Goal: Information Seeking & Learning: Learn about a topic

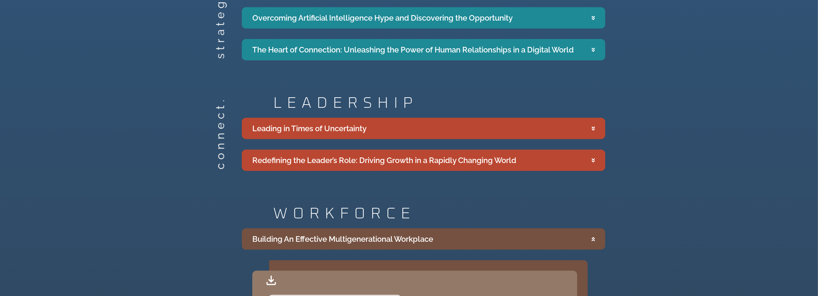
scroll to position [1384, 0]
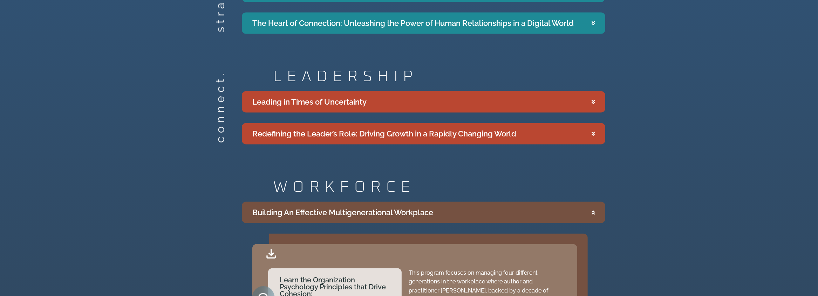
click at [449, 202] on summary "Building An Effective Multigenerational Workplace" at bounding box center [423, 212] width 363 height 21
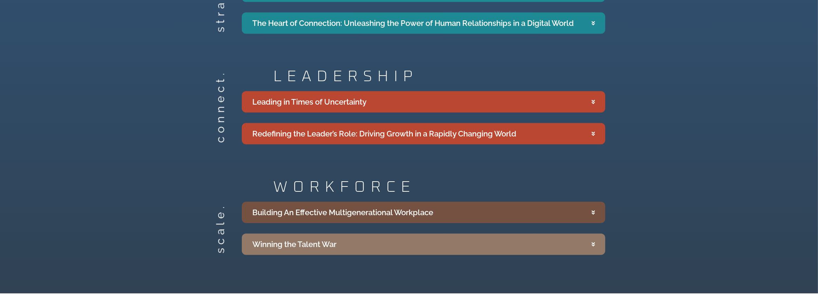
click at [583, 202] on summary "Building An Effective Multigenerational Workplace" at bounding box center [423, 212] width 363 height 21
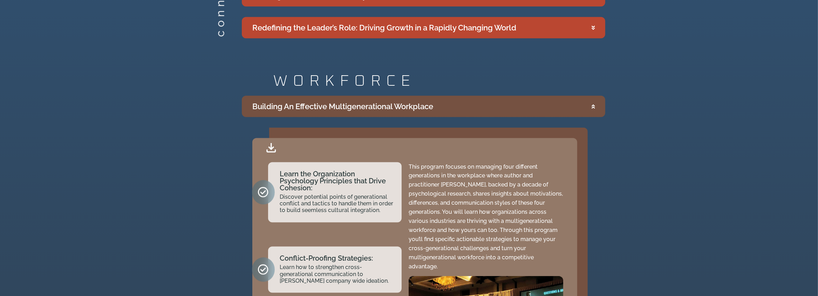
scroll to position [1524, 0]
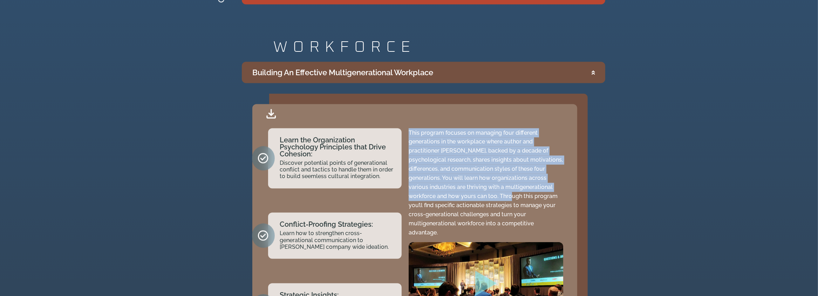
drag, startPoint x: 409, startPoint y: 108, endPoint x: 518, endPoint y: 171, distance: 125.3
click at [518, 171] on p "This program focuses on managing four different generations in the workplace wh…" at bounding box center [486, 183] width 155 height 109
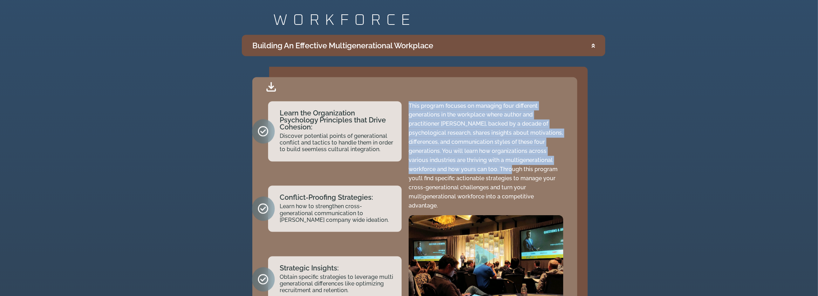
scroll to position [1594, 0]
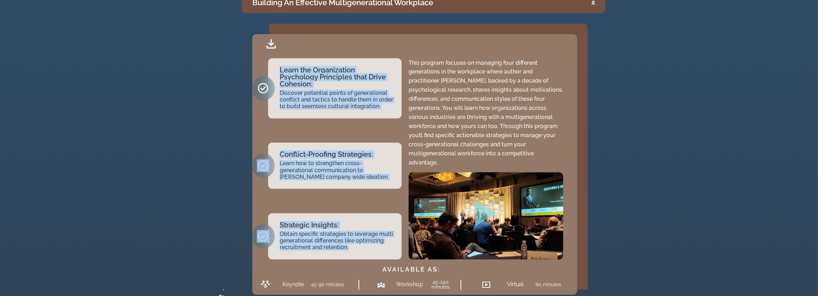
drag, startPoint x: 350, startPoint y: 220, endPoint x: 276, endPoint y: 43, distance: 191.3
click at [276, 55] on div "Learn the Organization Psychology Principles that Drive Cohesion: Discover pote…" at bounding box center [330, 159] width 149 height 209
copy div "Learn the Organization Psychology Principles that Drive Cohesion: Discover pote…"
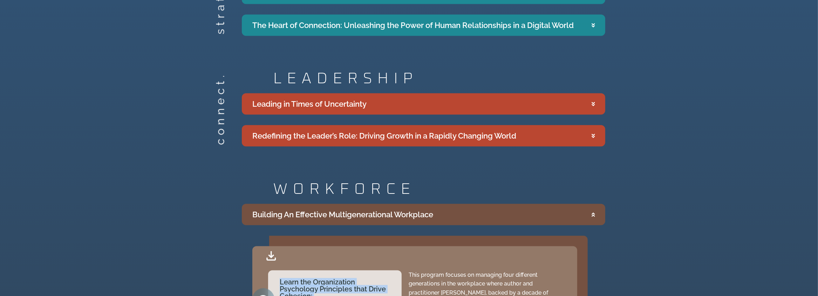
scroll to position [1279, 0]
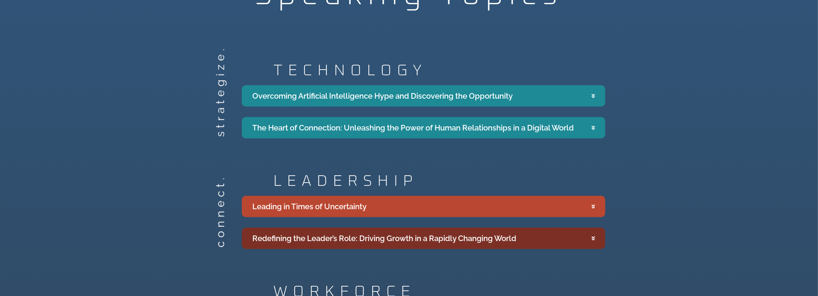
click at [507, 233] on div "Redefining the Leader’s Role: Driving Growth in a Rapidly Changing World" at bounding box center [384, 239] width 264 height 12
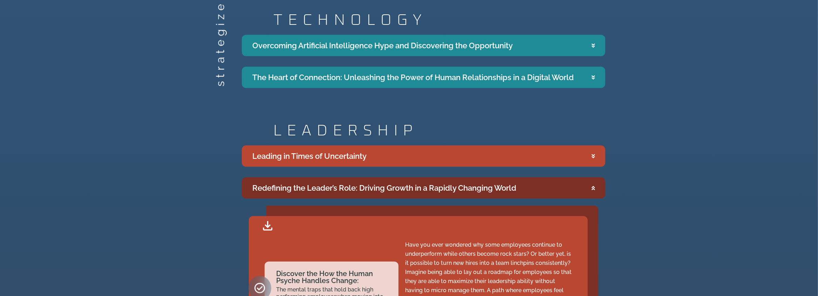
scroll to position [1314, 0]
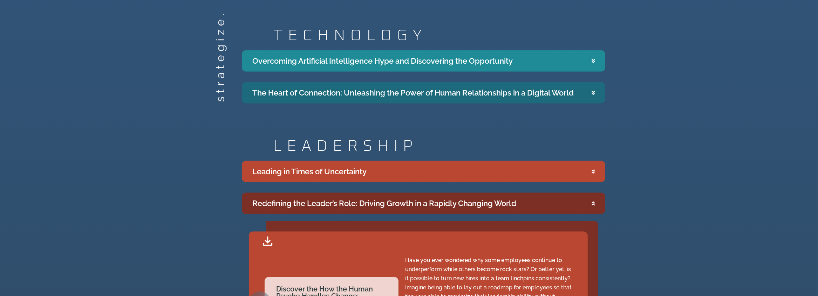
click at [428, 87] on div "The Heart of Connection: Unleashing the Power of Human Relationships in a Digit…" at bounding box center [412, 93] width 321 height 12
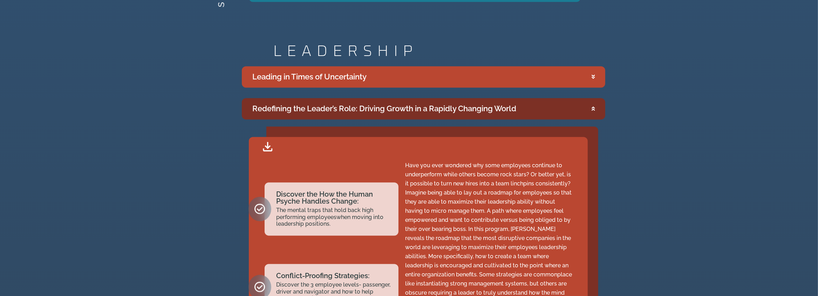
scroll to position [1689, 0]
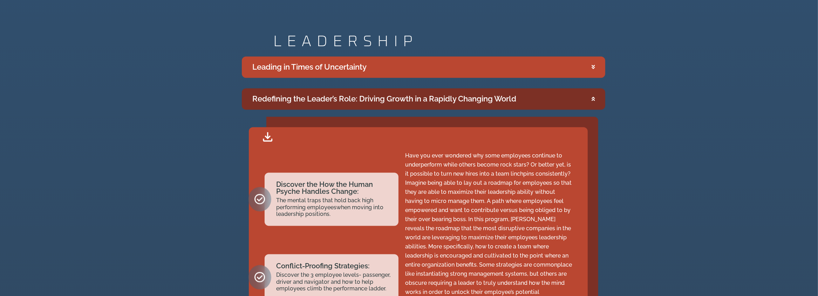
click at [596, 88] on summary "Redefining the Leader’s Role: Driving Growth in a Rapidly Changing World" at bounding box center [423, 98] width 363 height 21
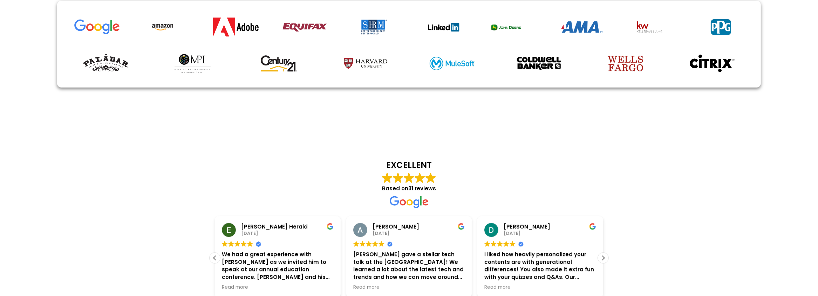
scroll to position [2285, 0]
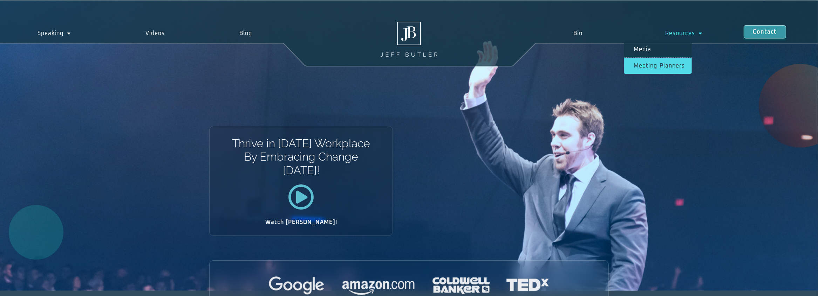
click at [656, 66] on link "Meeting planners" at bounding box center [658, 66] width 68 height 16
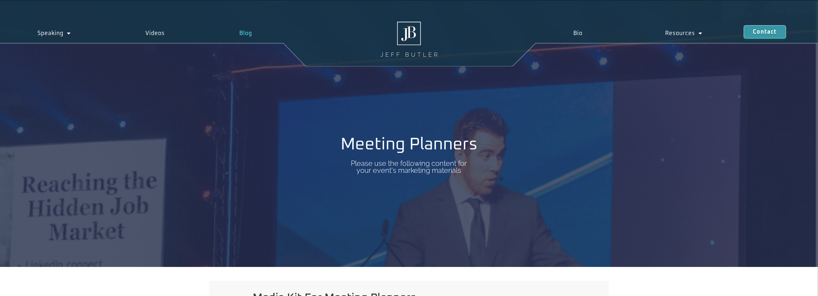
click at [248, 32] on link "Blog" at bounding box center [245, 33] width 87 height 16
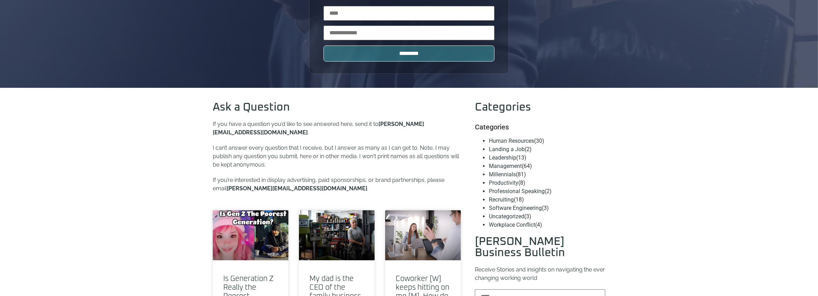
scroll to position [210, 0]
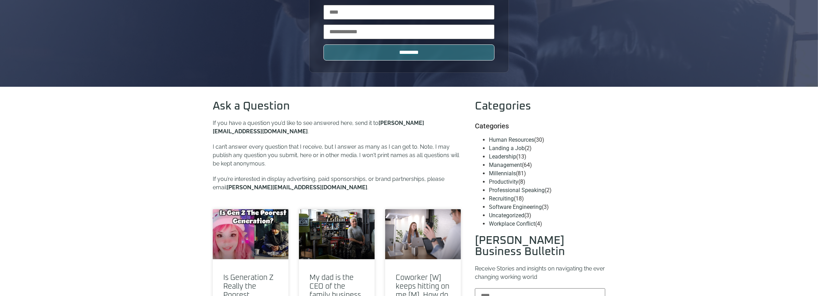
click at [504, 165] on link "Management" at bounding box center [505, 165] width 33 height 7
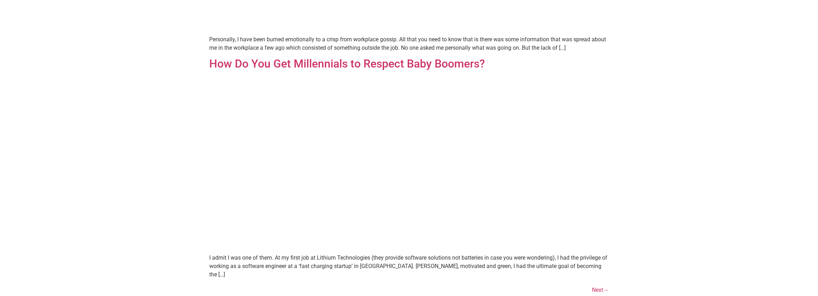
scroll to position [1998, 0]
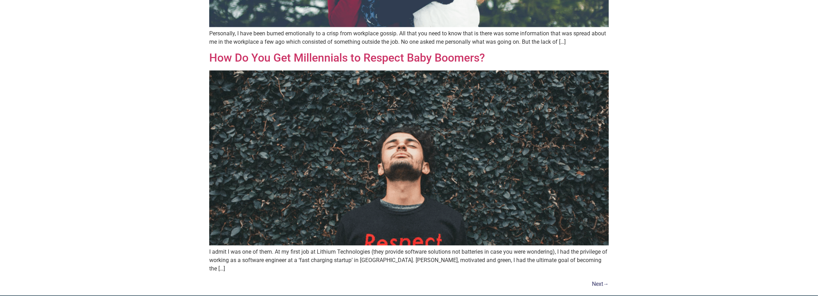
click at [596, 281] on link "Next →" at bounding box center [600, 284] width 17 height 7
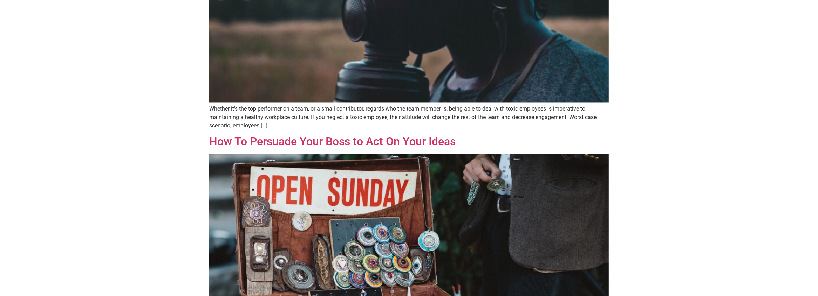
scroll to position [1682, 0]
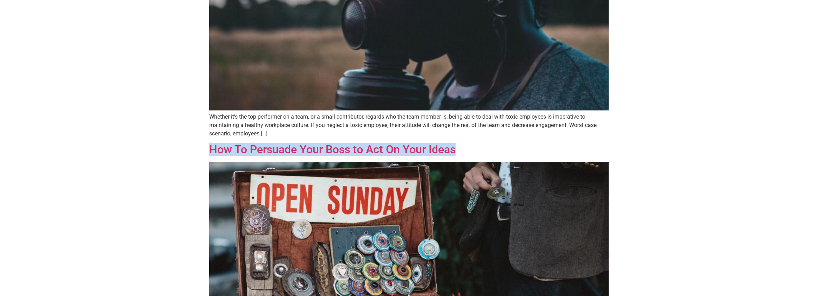
drag, startPoint x: 467, startPoint y: 140, endPoint x: 207, endPoint y: 135, distance: 260.1
copy link "How To Persuade Your Boss to Act On Your Ideas"
